Goal: Task Accomplishment & Management: Manage account settings

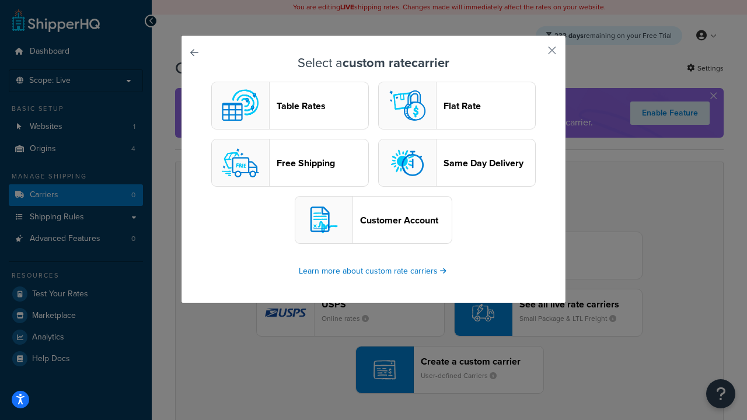
click at [290, 106] on header "Table Rates" at bounding box center [323, 105] width 92 height 11
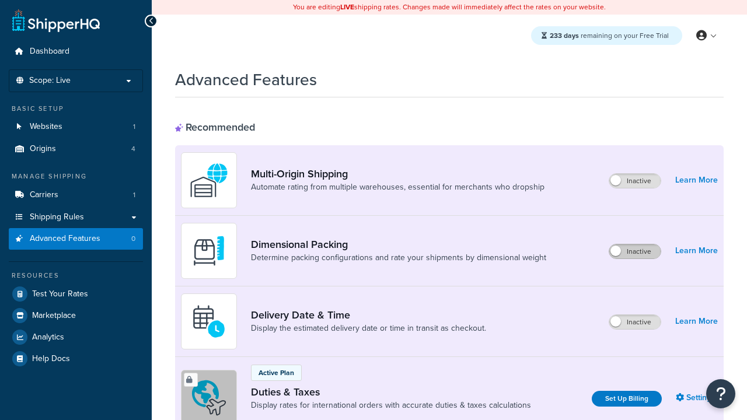
click at [635, 252] on label "Inactive" at bounding box center [634, 252] width 51 height 14
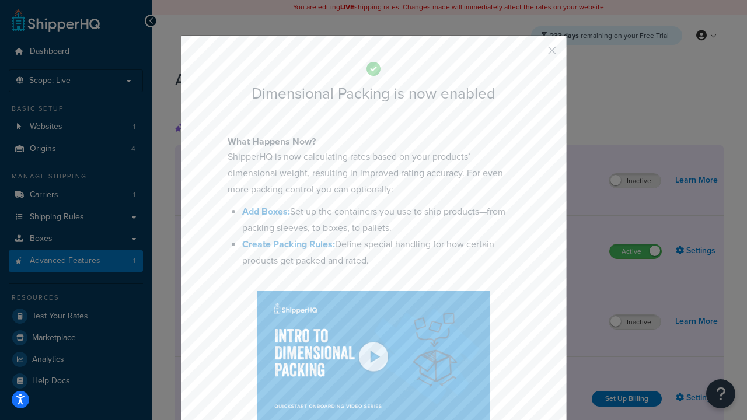
click at [535, 53] on button "button" at bounding box center [535, 54] width 3 height 3
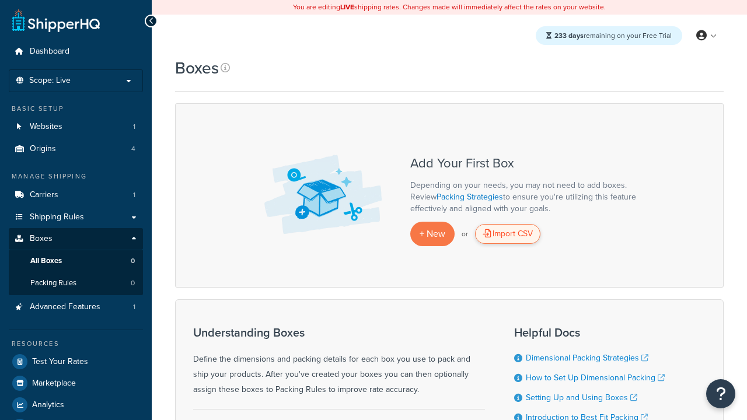
click at [508, 234] on div "Import CSV" at bounding box center [507, 234] width 65 height 20
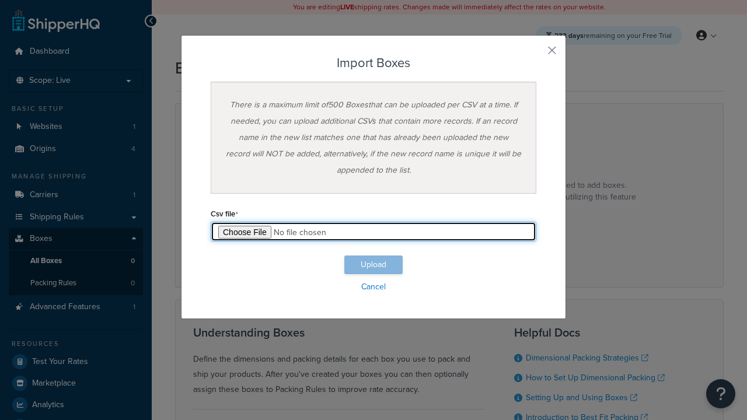
click at [374, 232] on input "file" at bounding box center [374, 232] width 326 height 20
type input "C:\fakepath\importBoxesSuccess.csv"
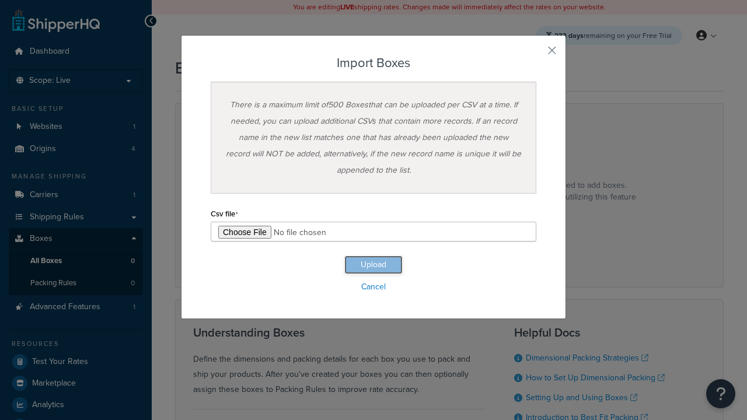
click at [374, 265] on button "Upload" at bounding box center [373, 265] width 58 height 19
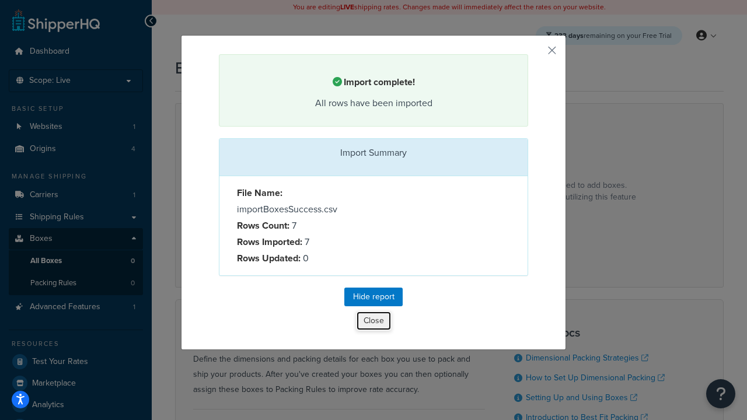
click at [374, 323] on button "Close" at bounding box center [374, 321] width 36 height 20
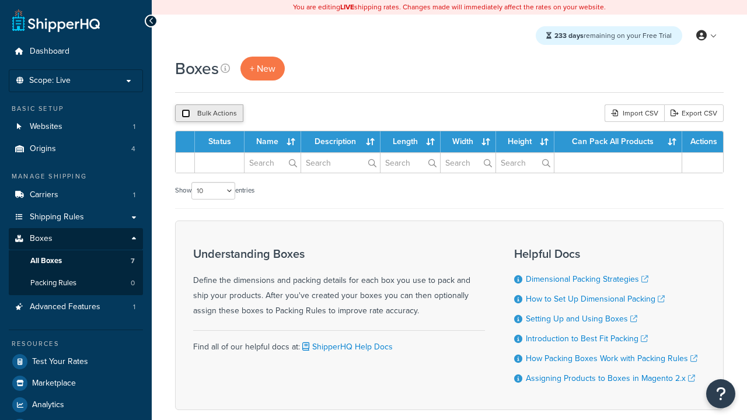
click at [186, 114] on input "checkbox" at bounding box center [186, 113] width 9 height 9
checkbox input "true"
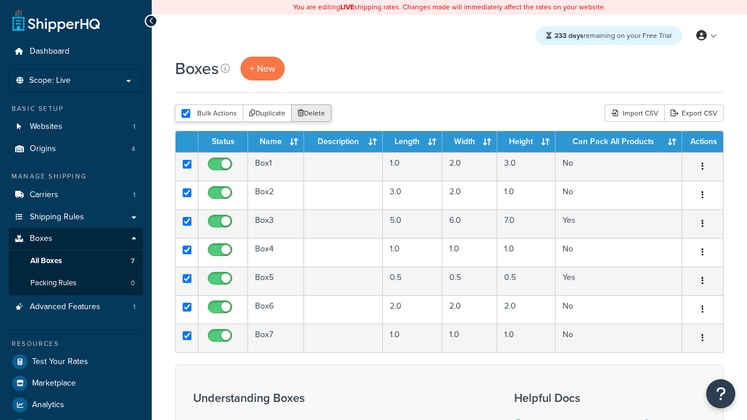
click at [314, 114] on button "Delete" at bounding box center [311, 113] width 40 height 18
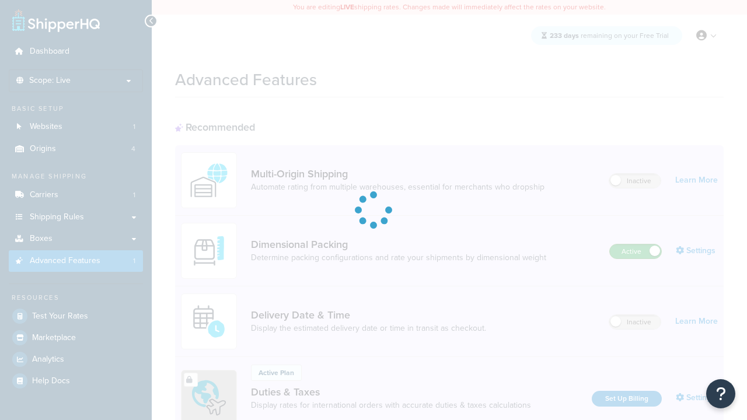
click at [636, 245] on label "Active" at bounding box center [635, 252] width 51 height 14
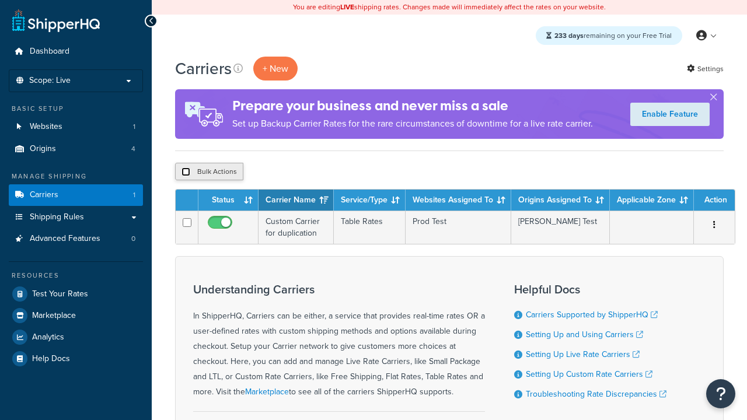
click at [186, 172] on input "checkbox" at bounding box center [186, 172] width 9 height 9
checkbox input "true"
click at [0, 0] on button "Delete" at bounding box center [0, 0] width 0 height 0
